Goal: Browse casually

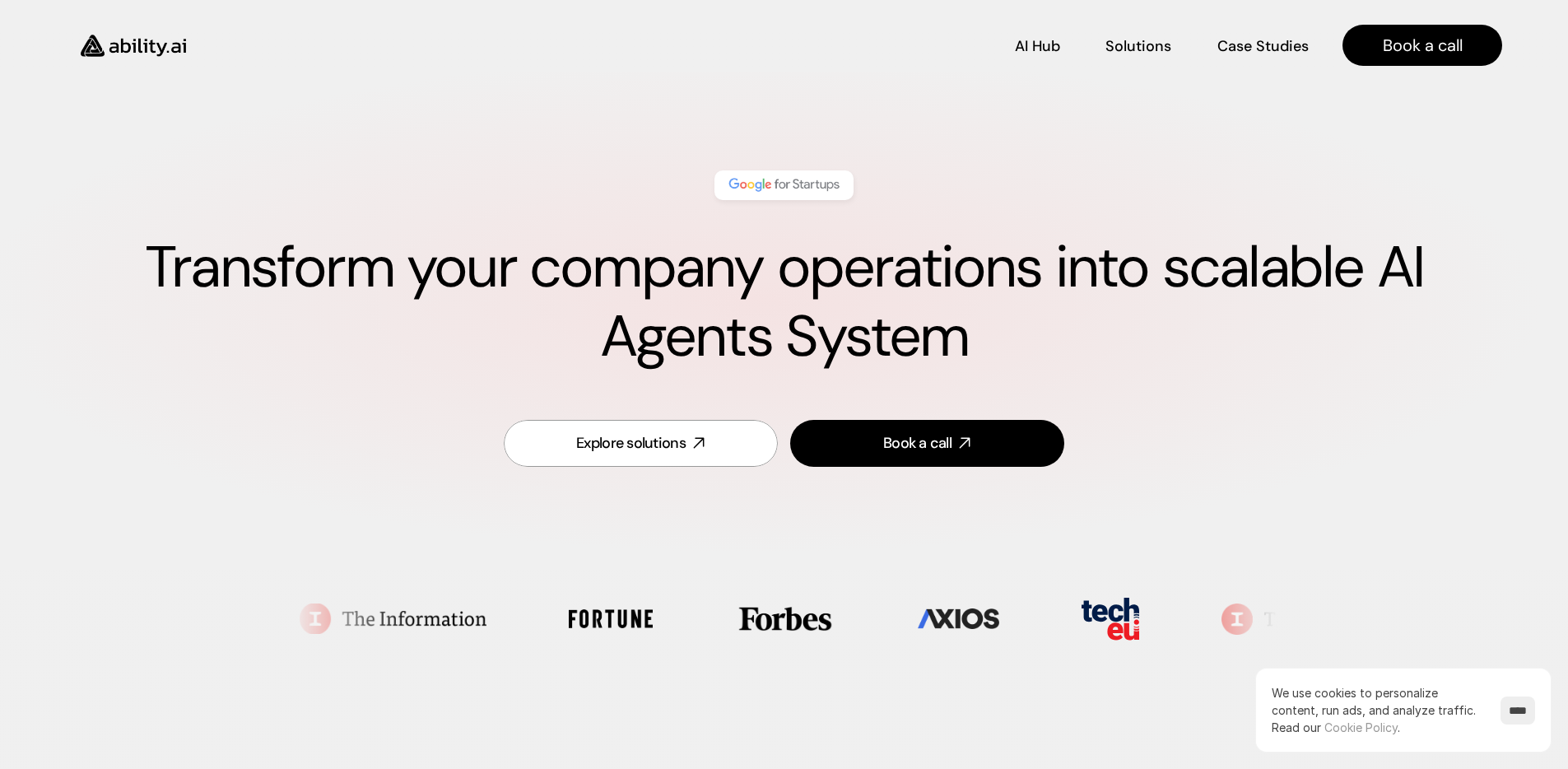
click at [157, 405] on div "Explore solutions Book a call" at bounding box center [784, 443] width 1436 height 86
click at [1181, 68] on div "AI Hub AI Hub Solutions Solutions Case Studies Case Studies Book a call" at bounding box center [784, 36] width 1568 height 72
